Goal: Complete application form

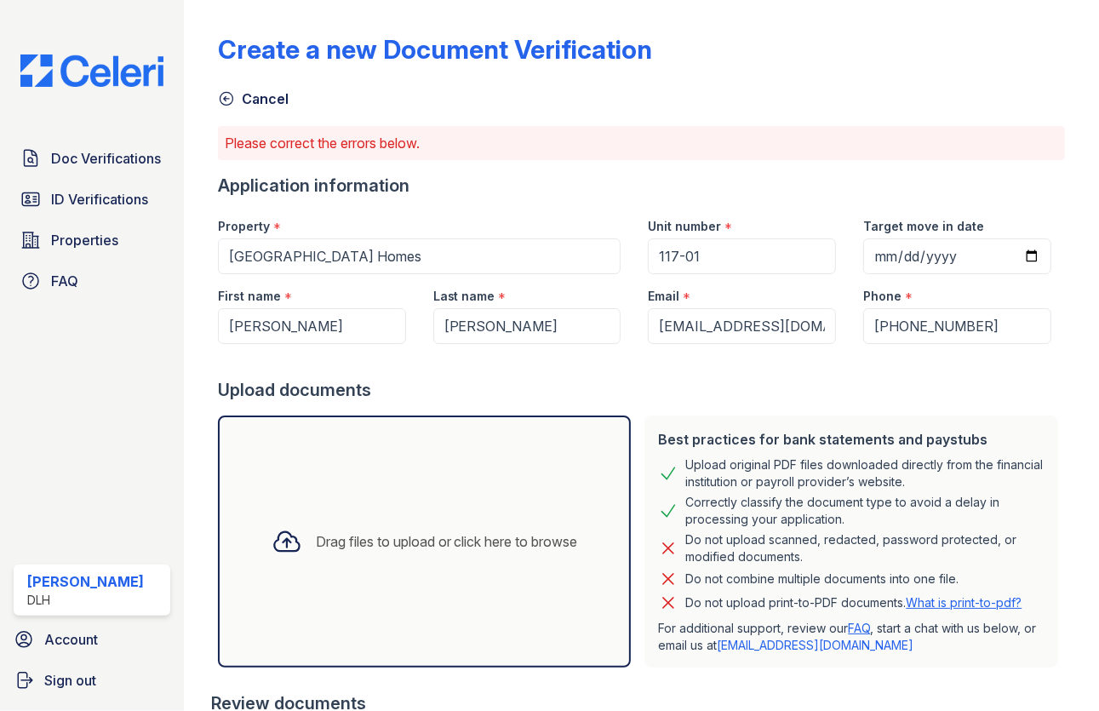
click at [236, 100] on link "Cancel" at bounding box center [253, 99] width 71 height 20
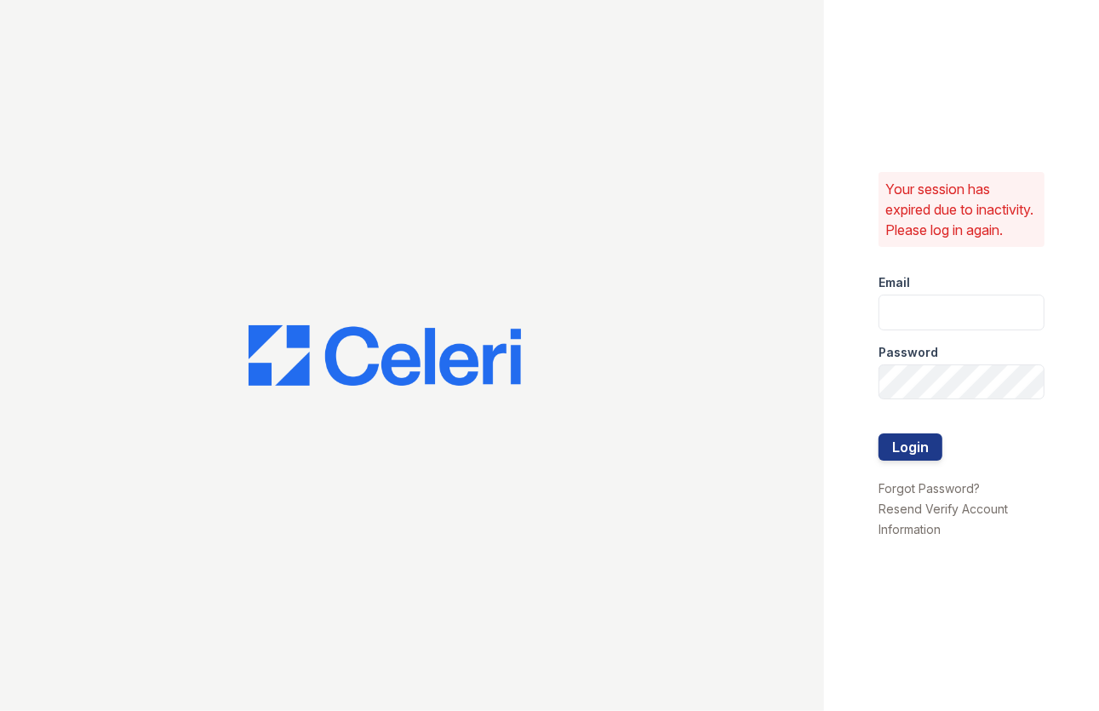
type input "newbury@dlhproperties.net"
click at [906, 453] on button "Login" at bounding box center [911, 446] width 64 height 27
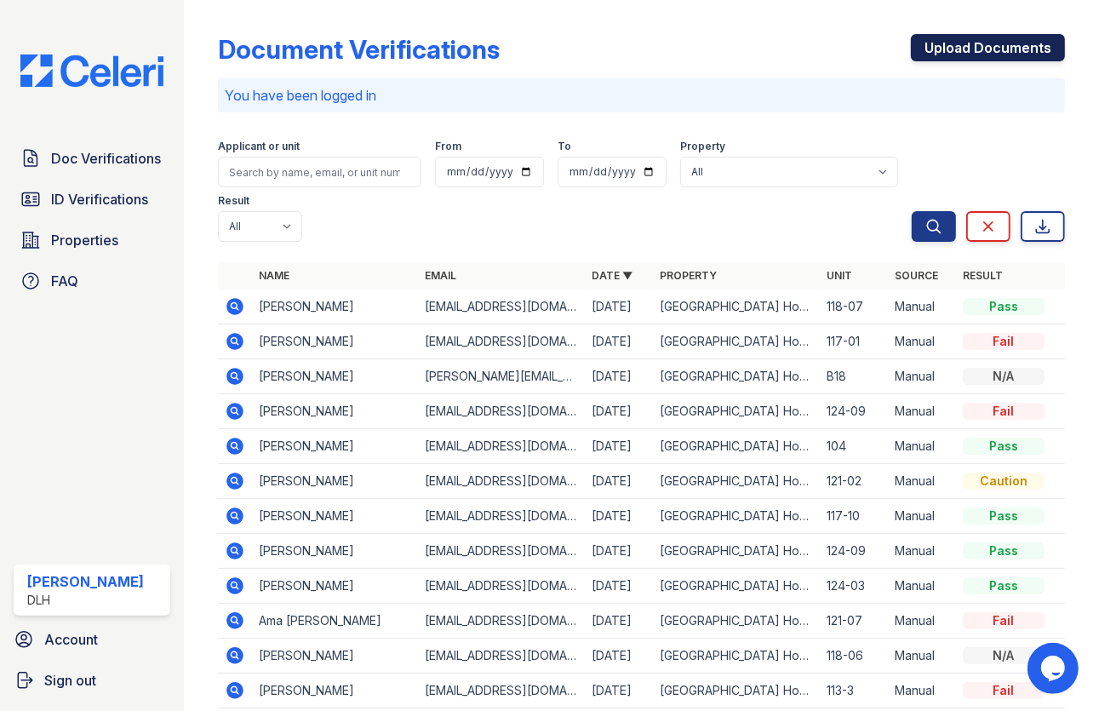
click at [953, 40] on link "Upload Documents" at bounding box center [988, 47] width 154 height 27
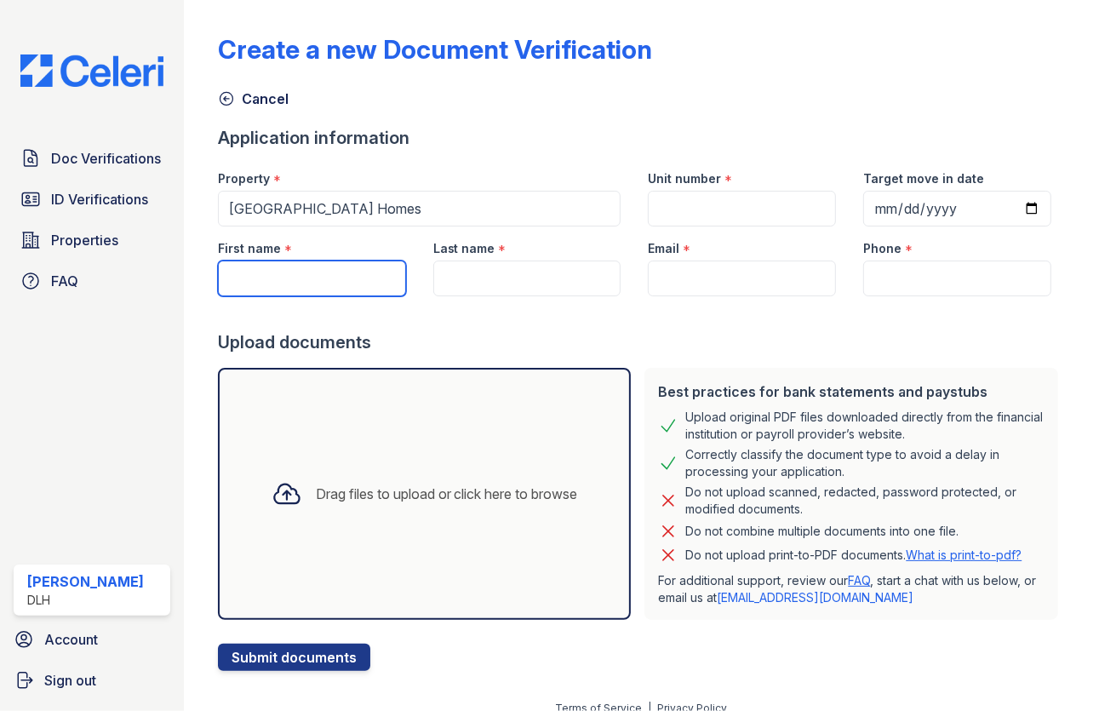
click at [360, 275] on input "First name" at bounding box center [312, 279] width 188 height 36
type input "Nireasha"
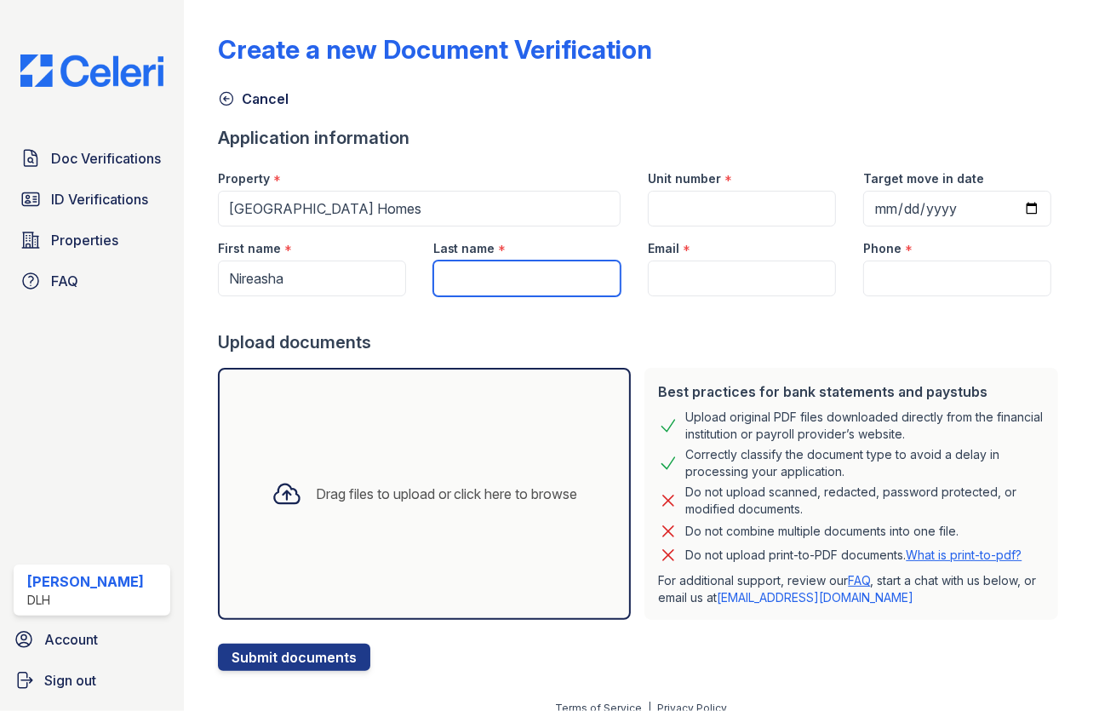
click at [490, 291] on input "Last name" at bounding box center [527, 279] width 188 height 36
type input "White"
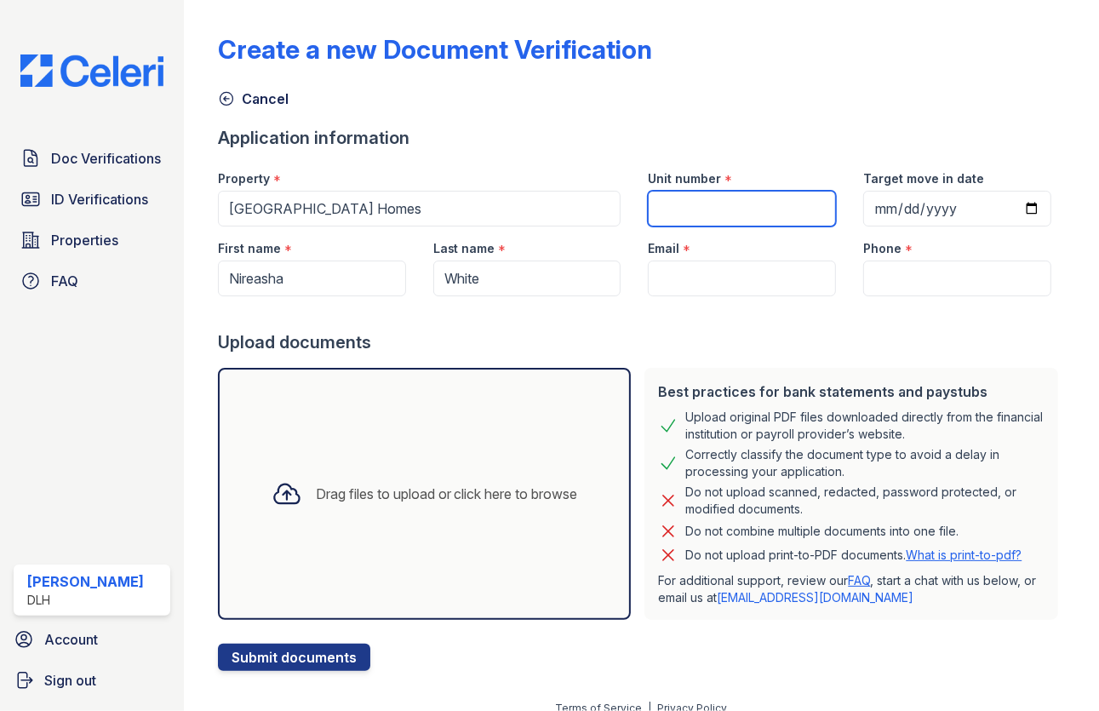
click at [687, 191] on input "Unit number" at bounding box center [742, 209] width 188 height 36
type input "124-09"
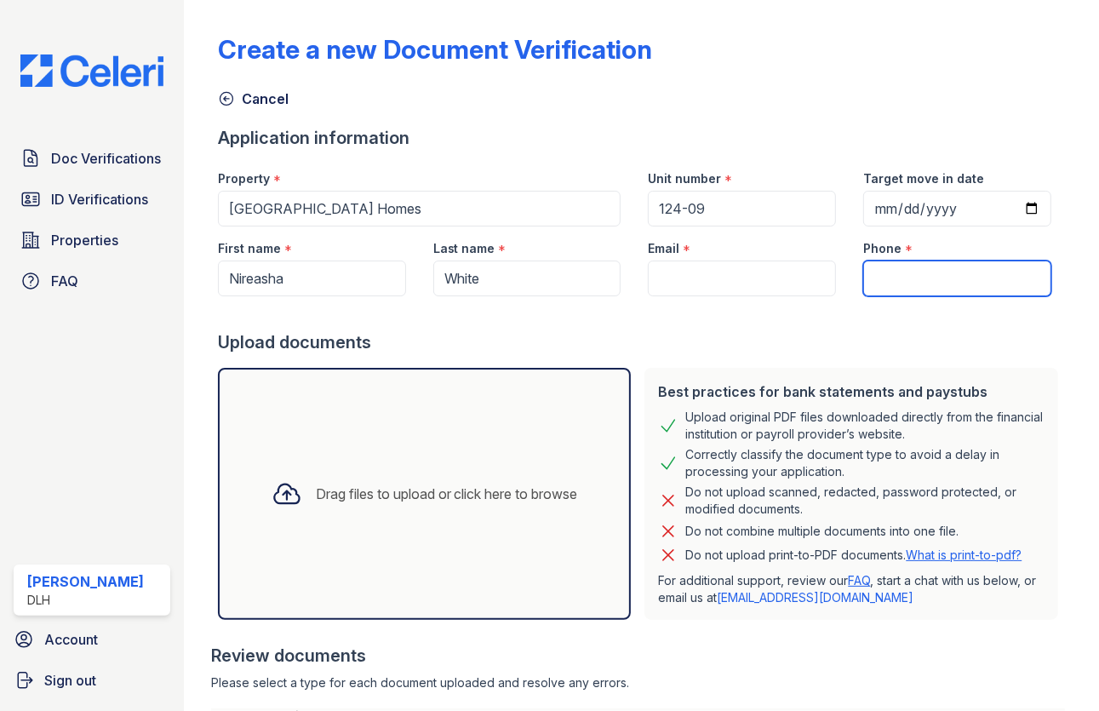
click at [942, 281] on input "Phone" at bounding box center [957, 279] width 188 height 36
paste input "[PHONE_NUMBER]"
type input "[PHONE_NUMBER]"
click at [885, 323] on div at bounding box center [641, 313] width 847 height 34
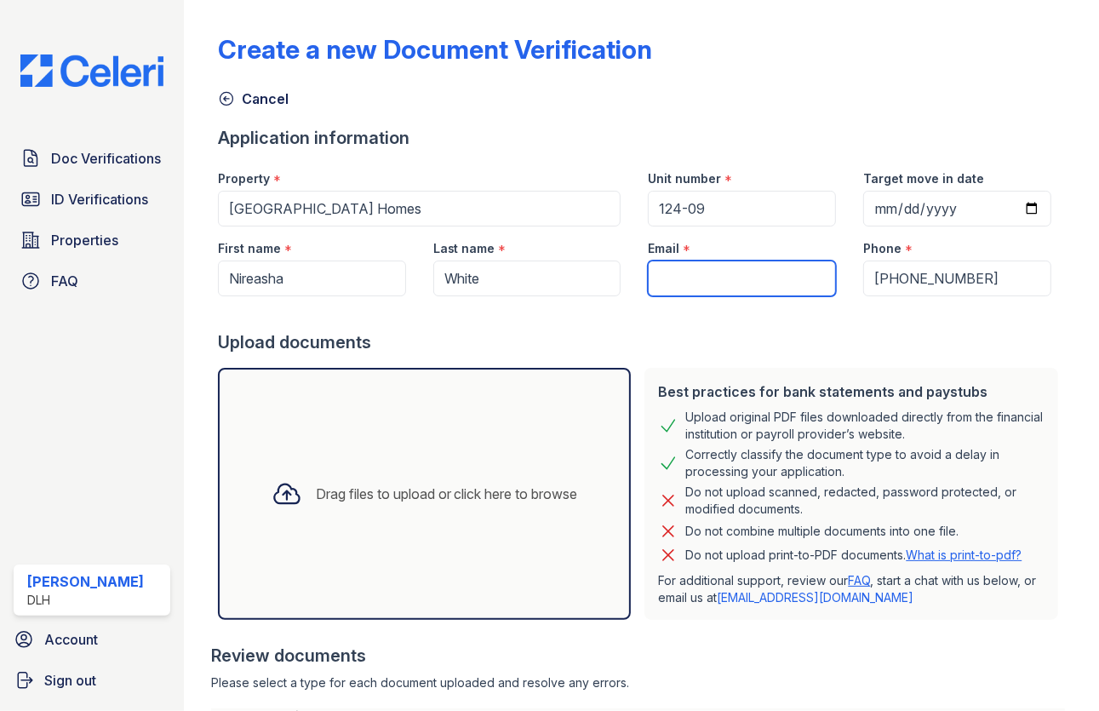
click at [730, 289] on input "Email" at bounding box center [742, 279] width 188 height 36
paste input "[EMAIL_ADDRESS][DOMAIN_NAME]"
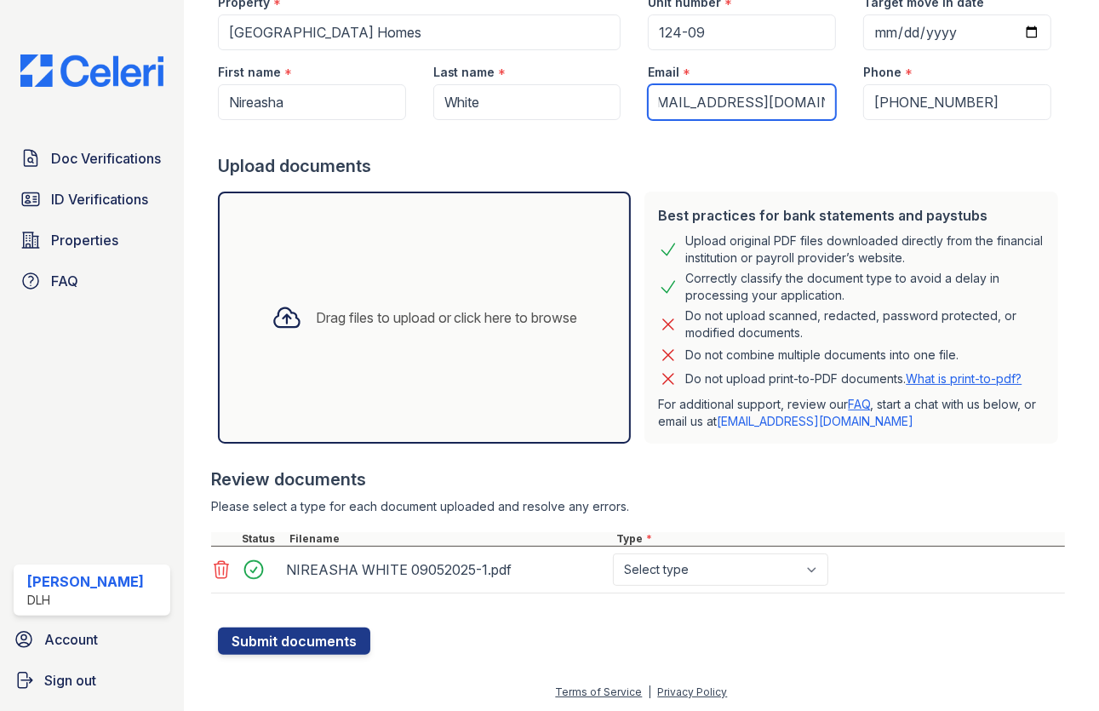
type input "[EMAIL_ADDRESS][DOMAIN_NAME]"
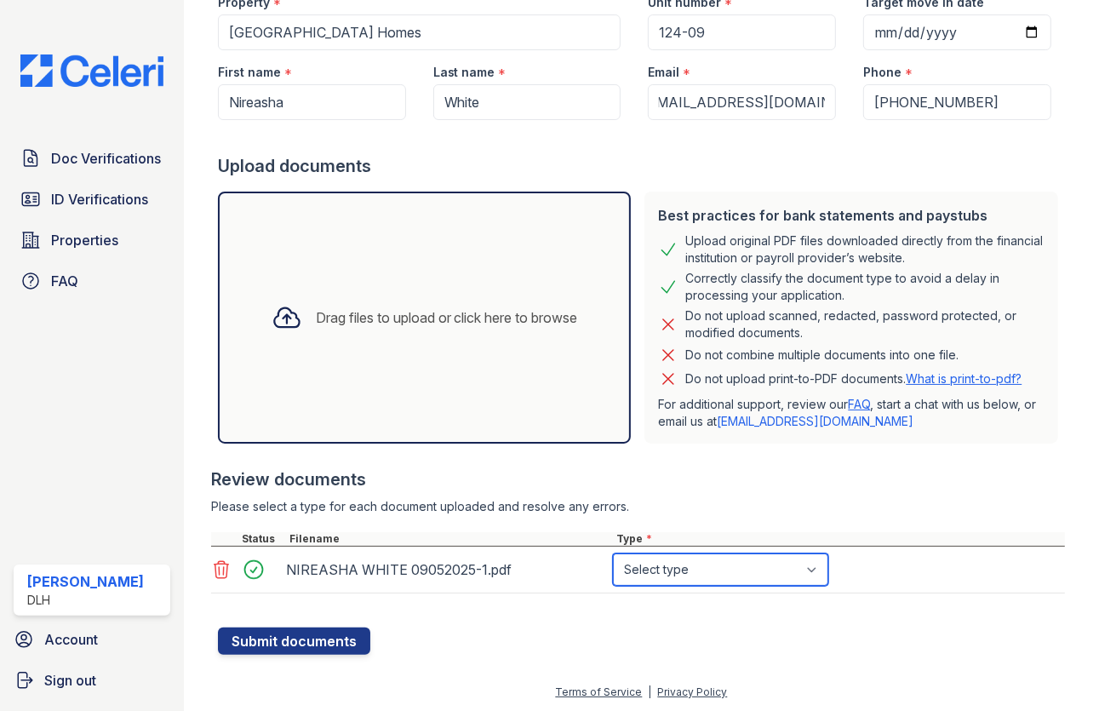
click at [644, 575] on select "Select type Paystub Bank Statement Offer Letter Tax Documents Benefit Award Let…" at bounding box center [720, 569] width 215 height 32
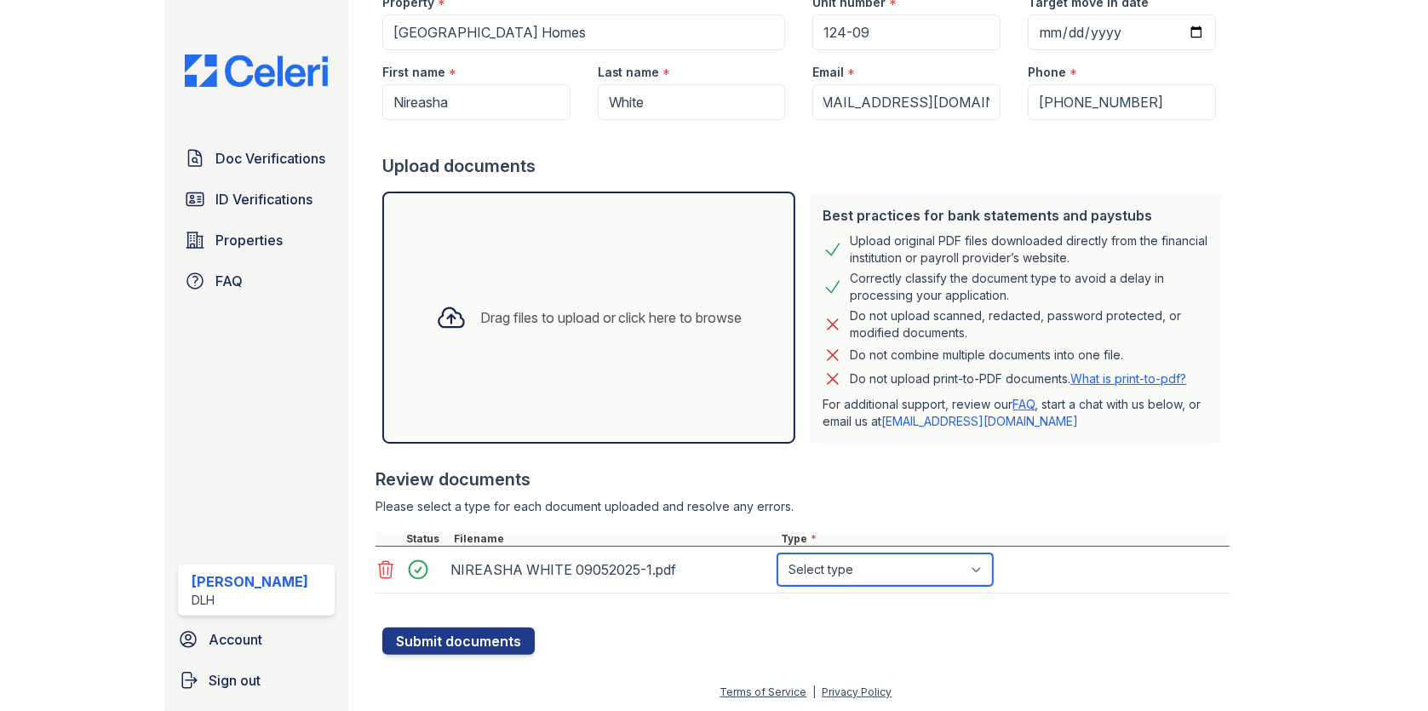
scroll to position [0, 0]
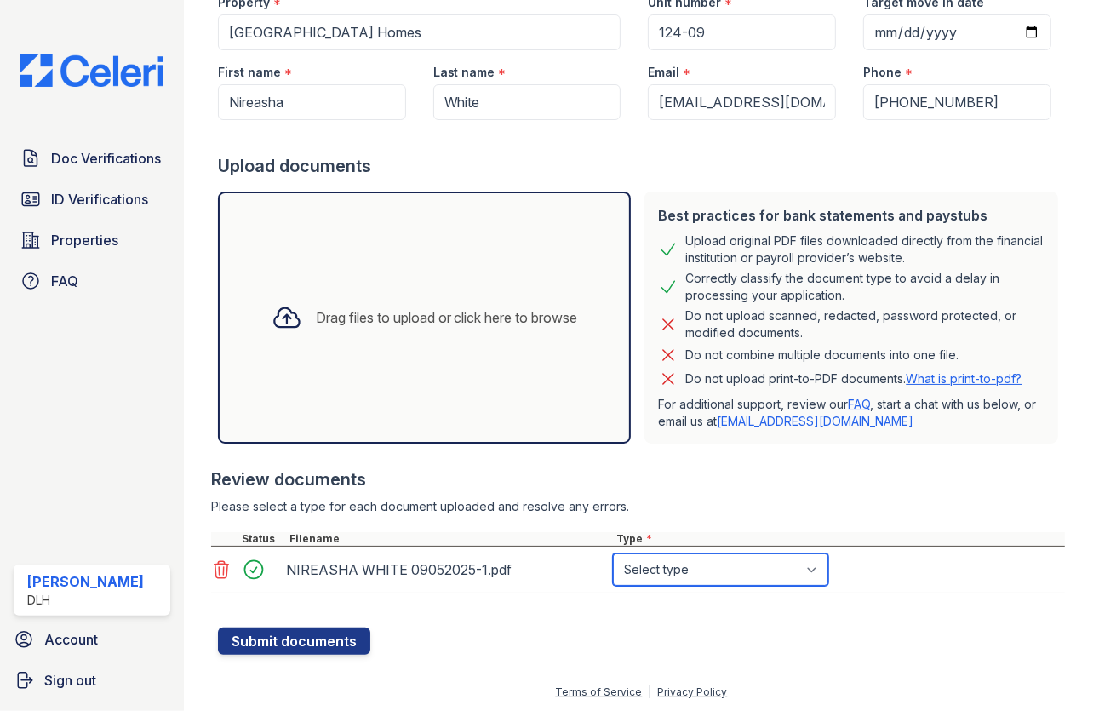
select select "paystub"
click at [613, 553] on select "Select type Paystub Bank Statement Offer Letter Tax Documents Benefit Award Let…" at bounding box center [720, 569] width 215 height 32
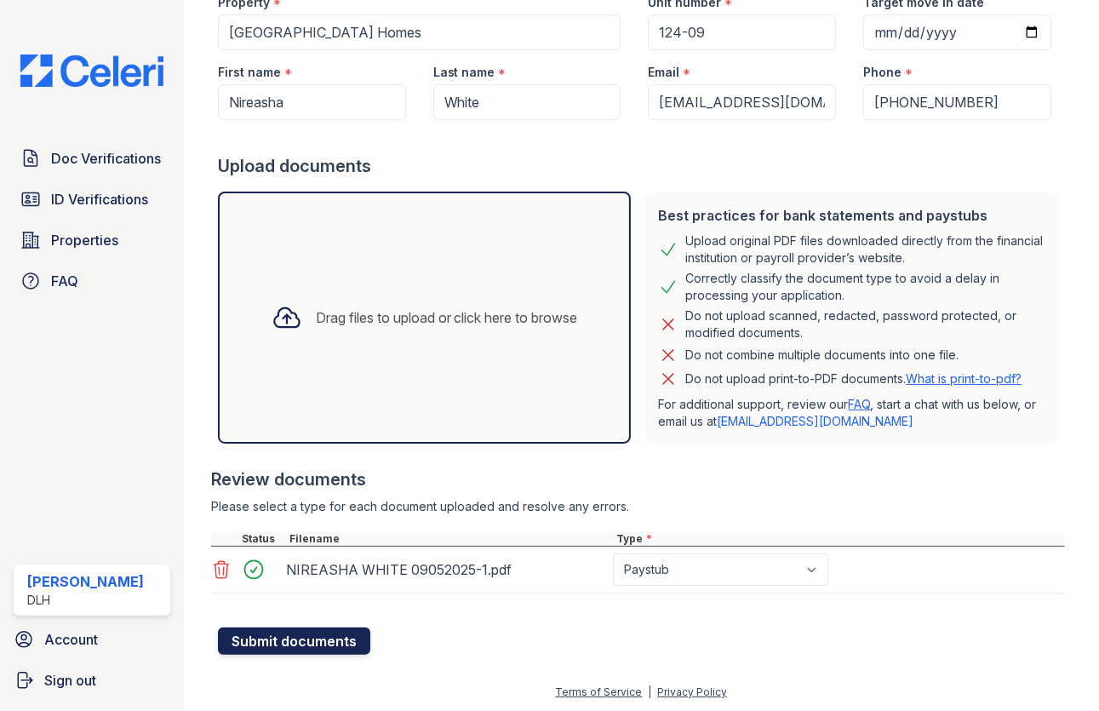
click at [308, 636] on button "Submit documents" at bounding box center [294, 640] width 152 height 27
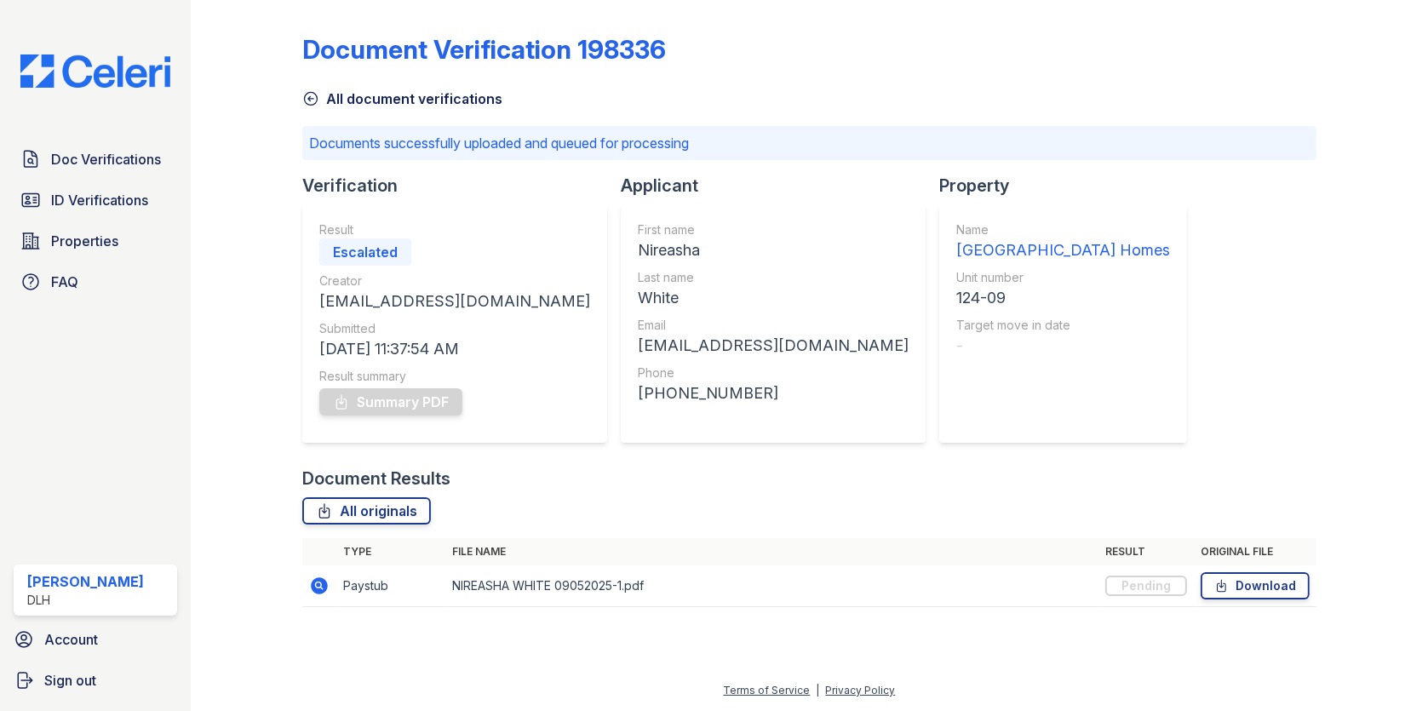
click at [311, 99] on icon at bounding box center [311, 99] width 13 height 13
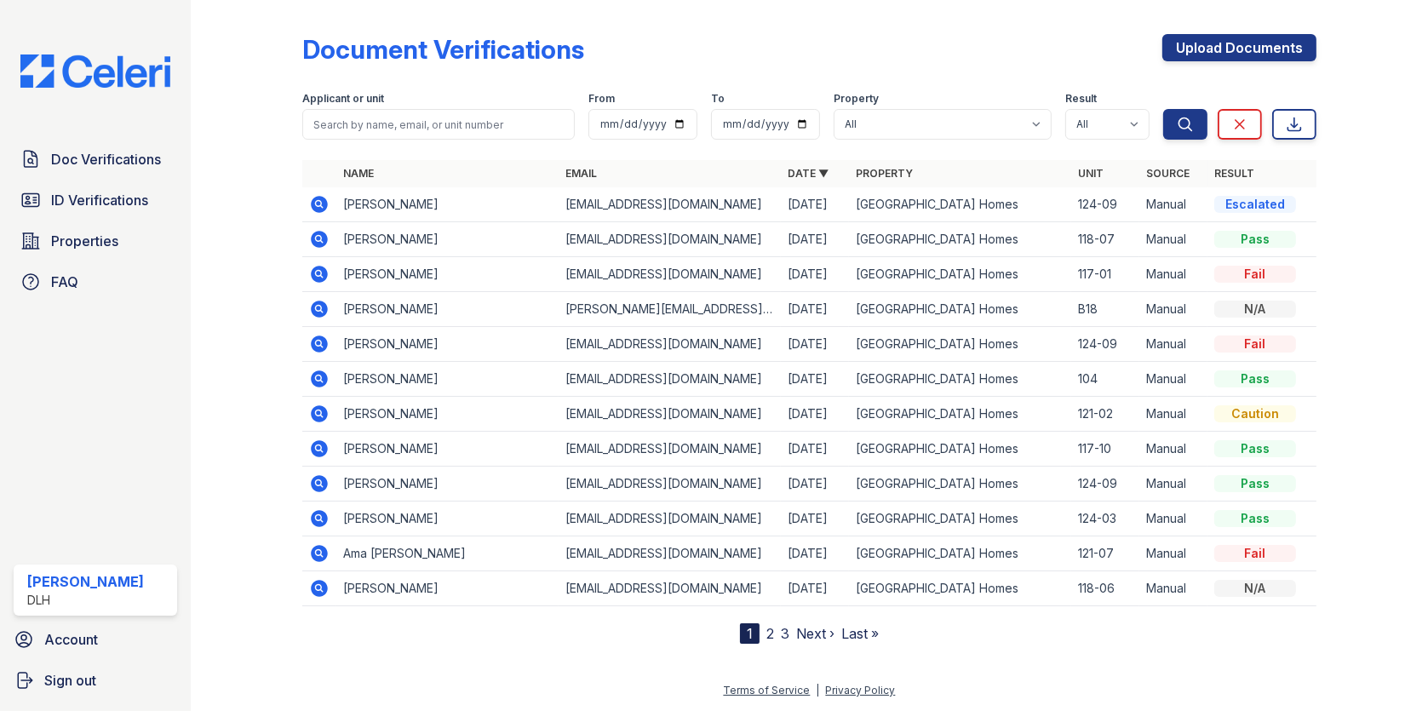
click at [317, 202] on icon at bounding box center [318, 203] width 4 height 4
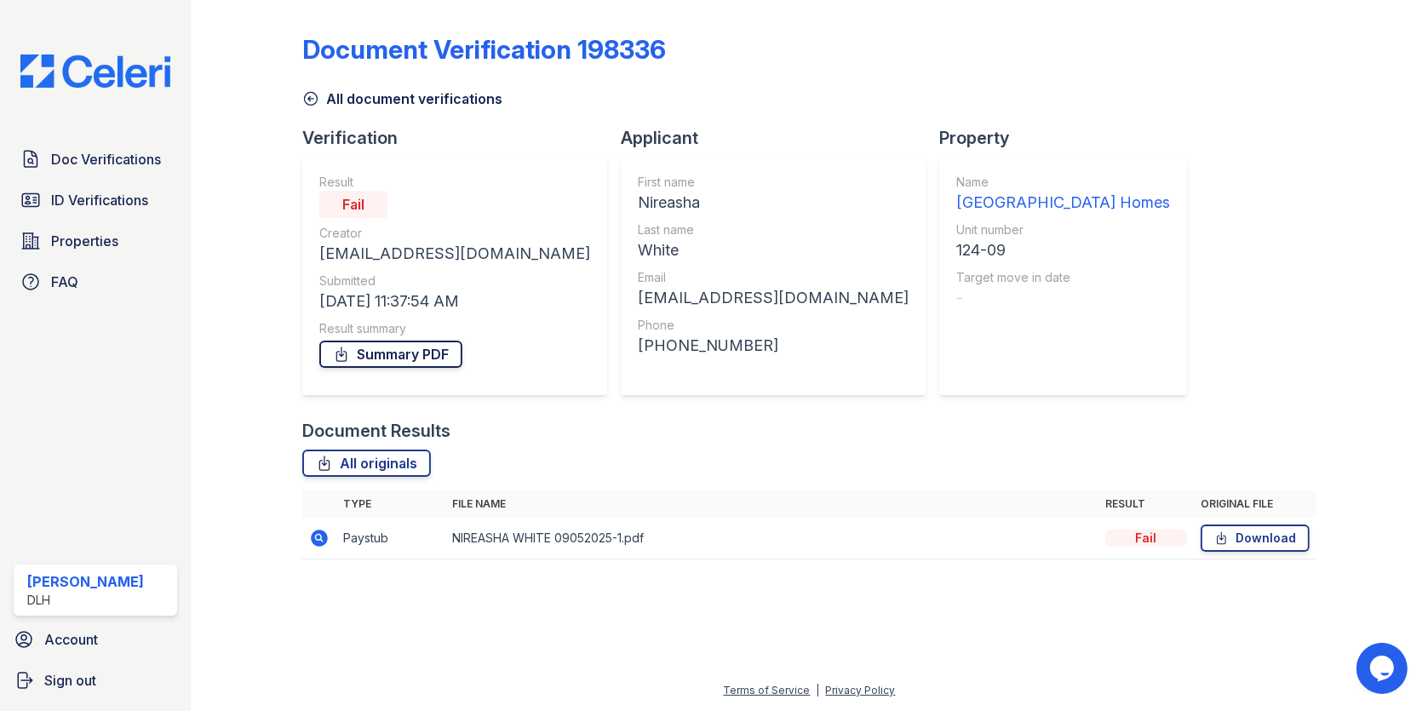
click at [436, 351] on link "Summary PDF" at bounding box center [390, 354] width 143 height 27
